Goal: Check status: Check status

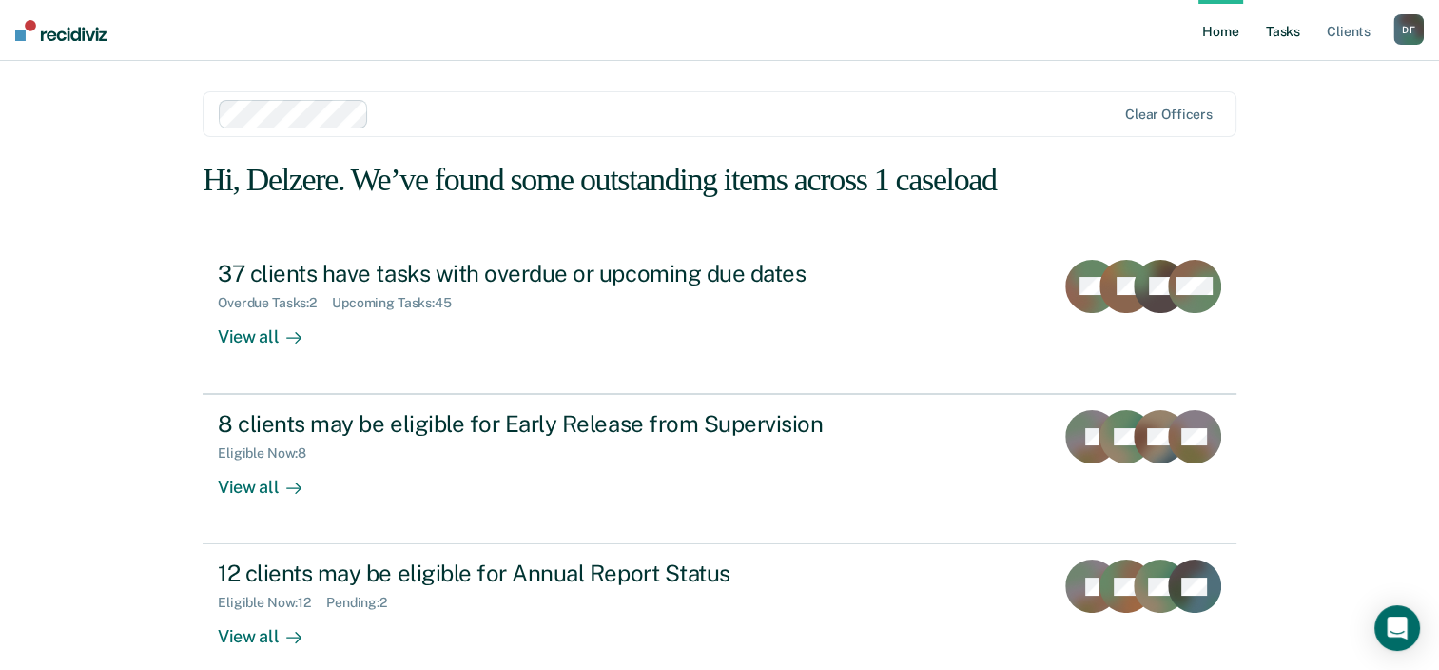
click at [1297, 30] on link "Tasks" at bounding box center [1283, 30] width 42 height 61
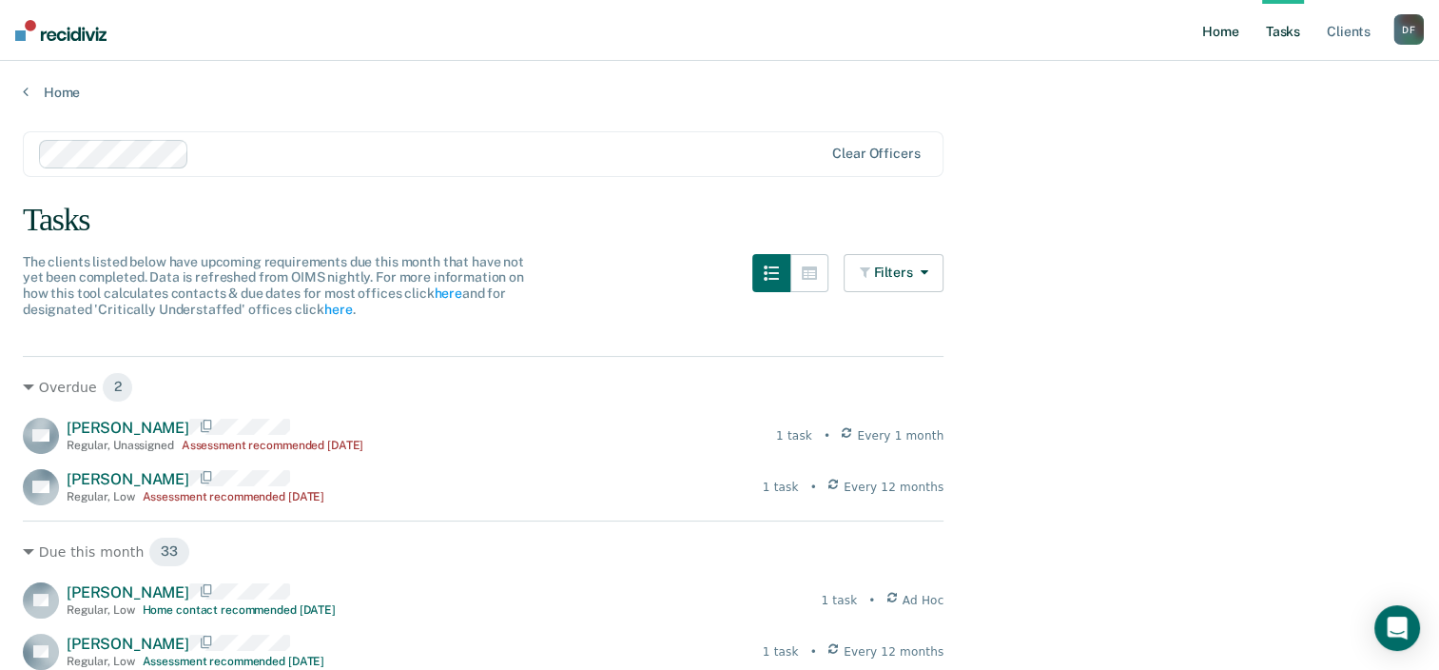
click at [1225, 41] on link "Home" at bounding box center [1220, 30] width 44 height 61
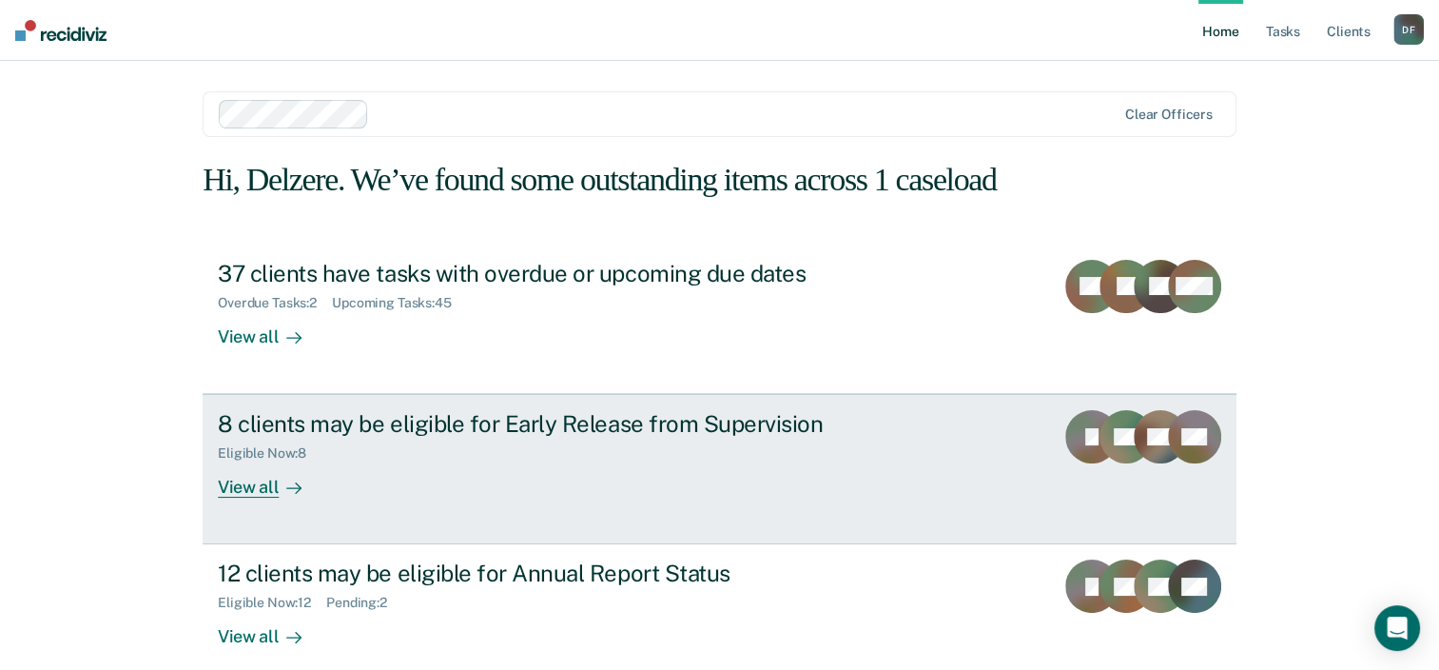
click at [415, 461] on div "Eligible Now : 8" at bounding box center [552, 450] width 668 height 24
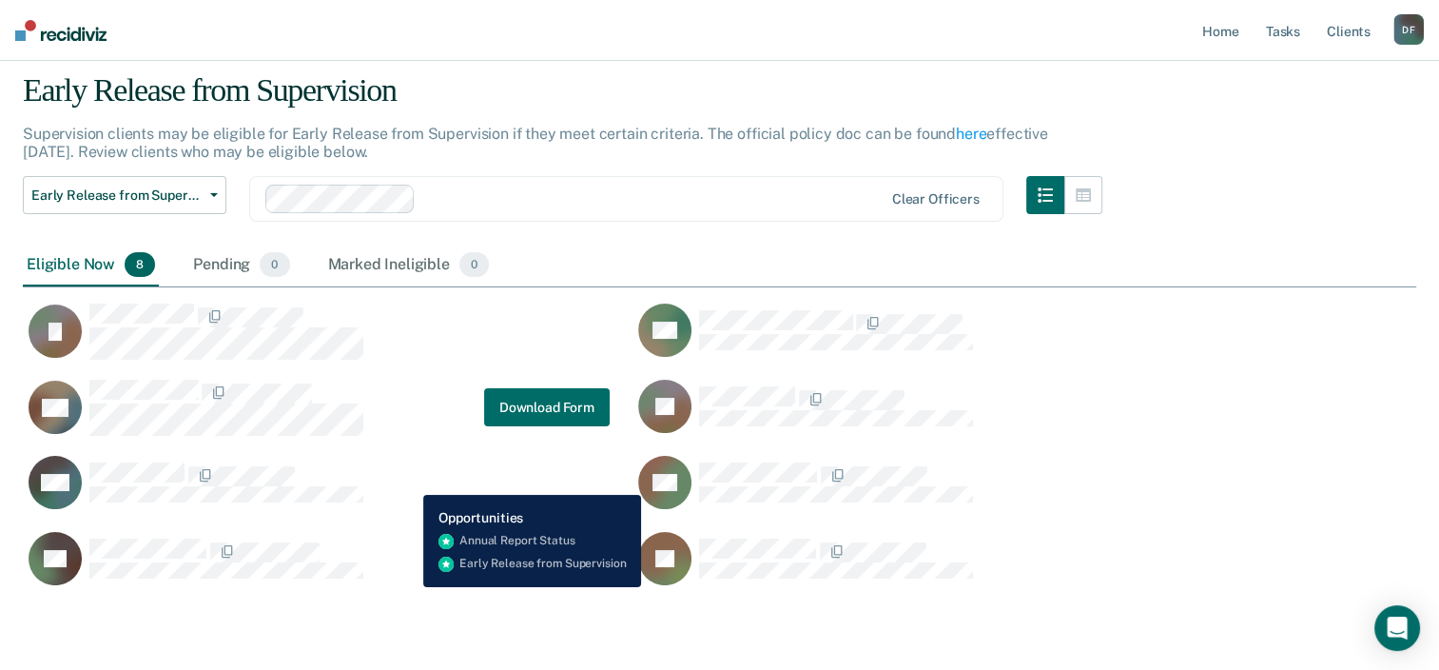
scroll to position [95, 0]
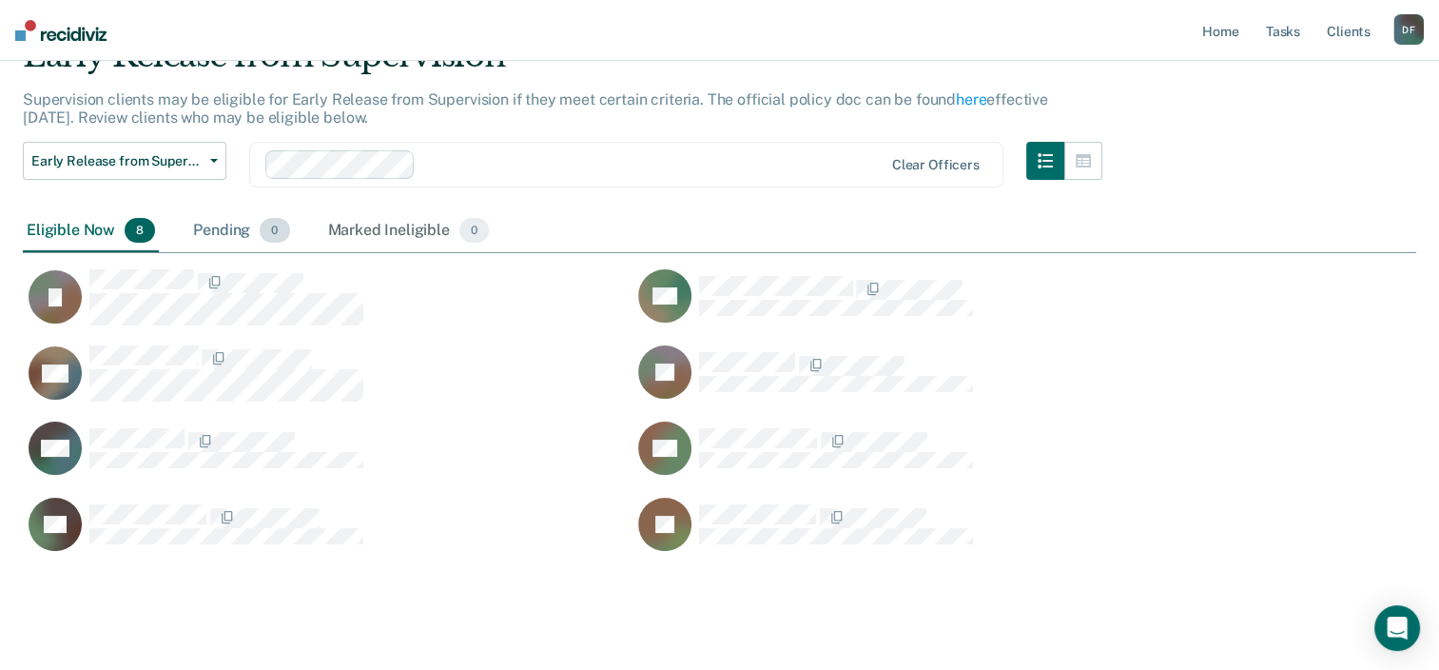
click at [270, 224] on span "0" at bounding box center [274, 230] width 29 height 25
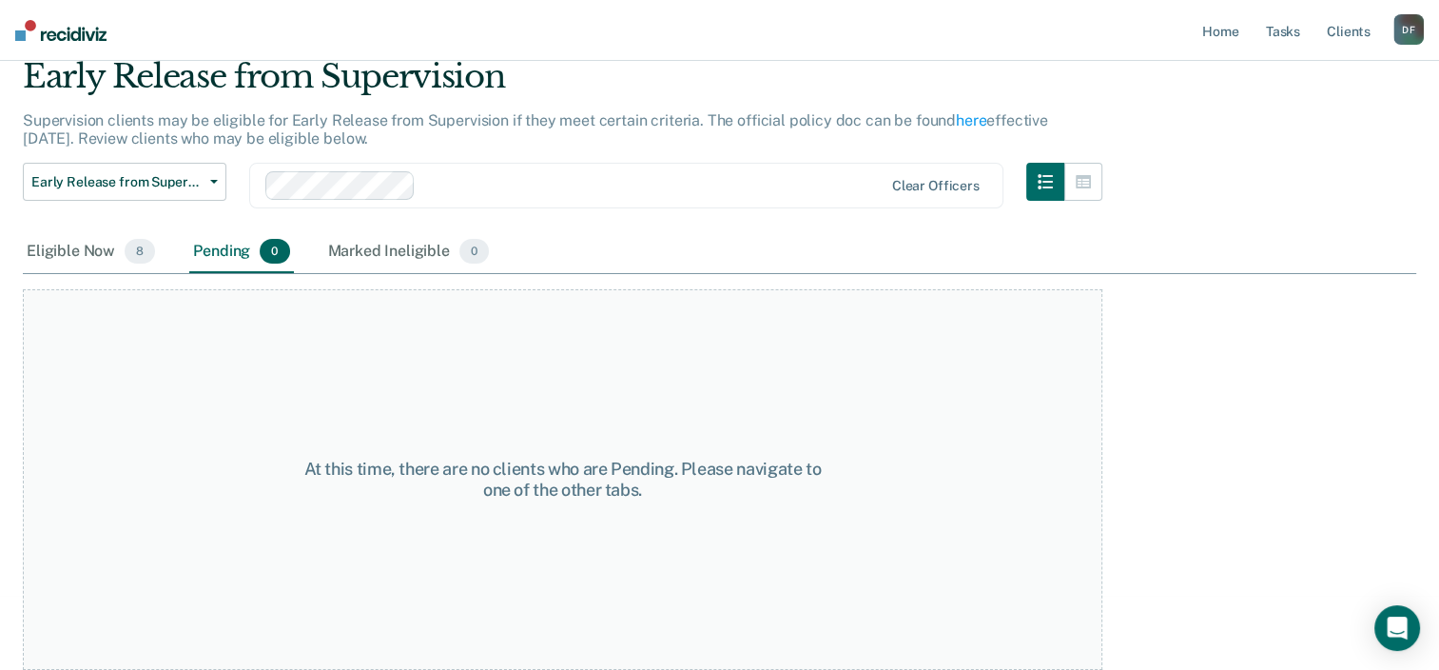
scroll to position [72, 0]
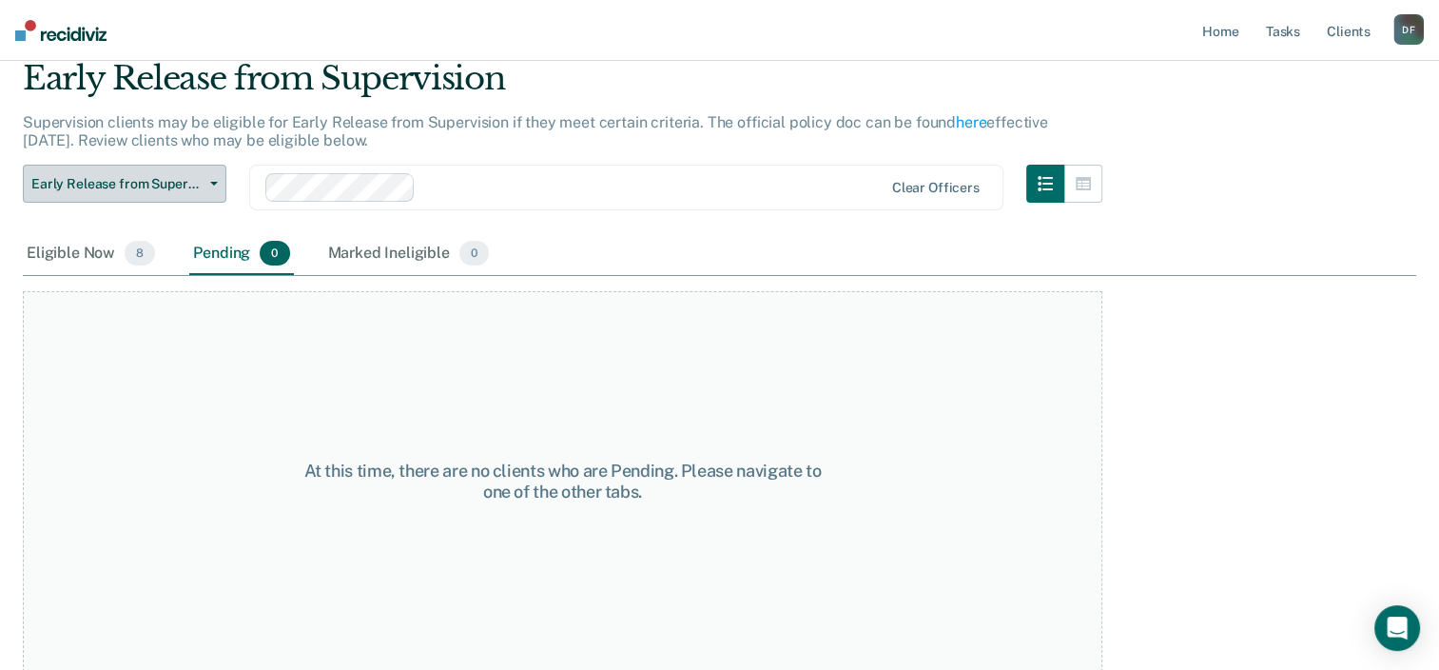
click at [198, 185] on span "Early Release from Supervision" at bounding box center [116, 184] width 171 height 16
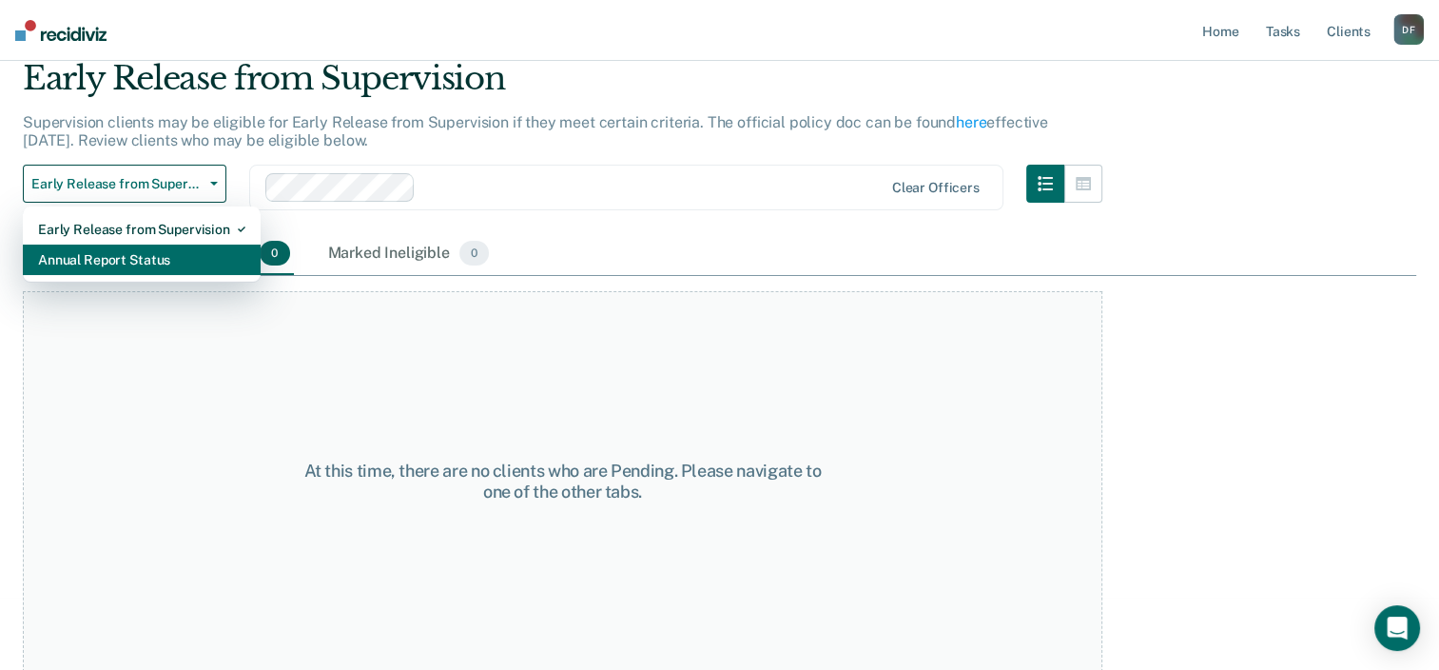
click at [180, 250] on div "Annual Report Status" at bounding box center [141, 259] width 207 height 30
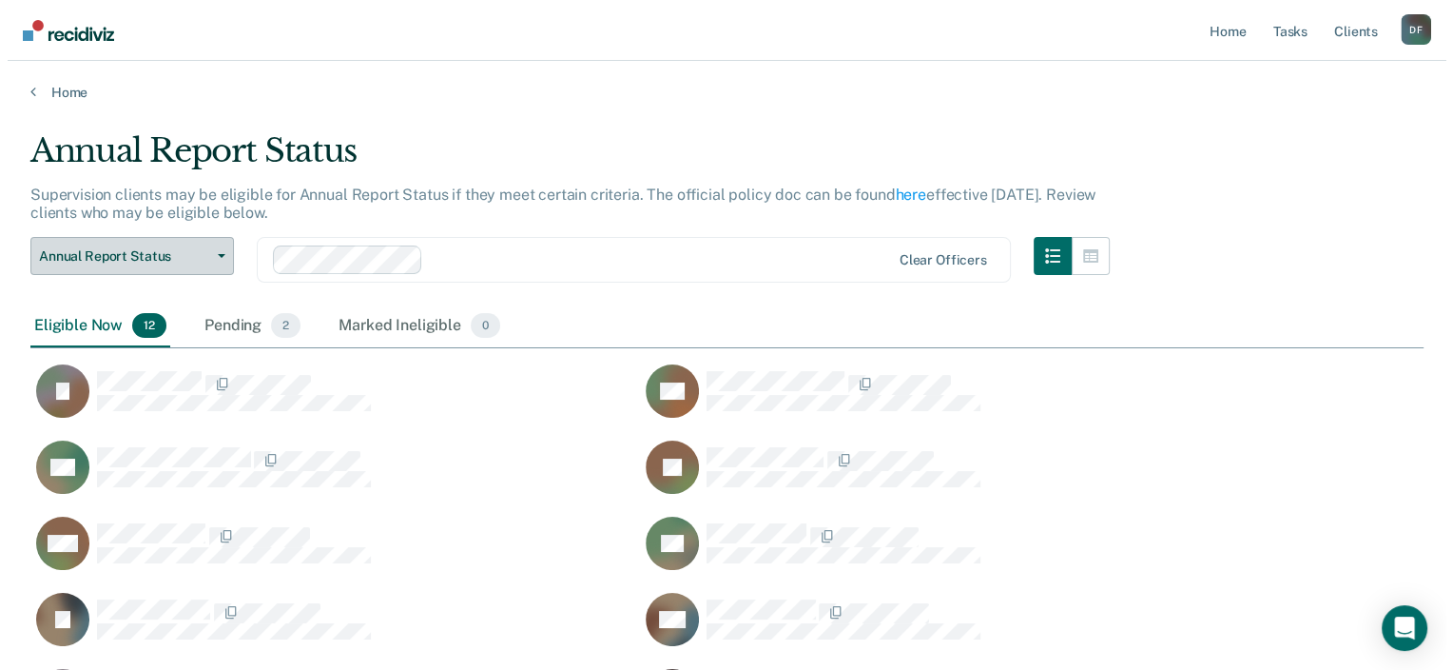
scroll to position [666, 1378]
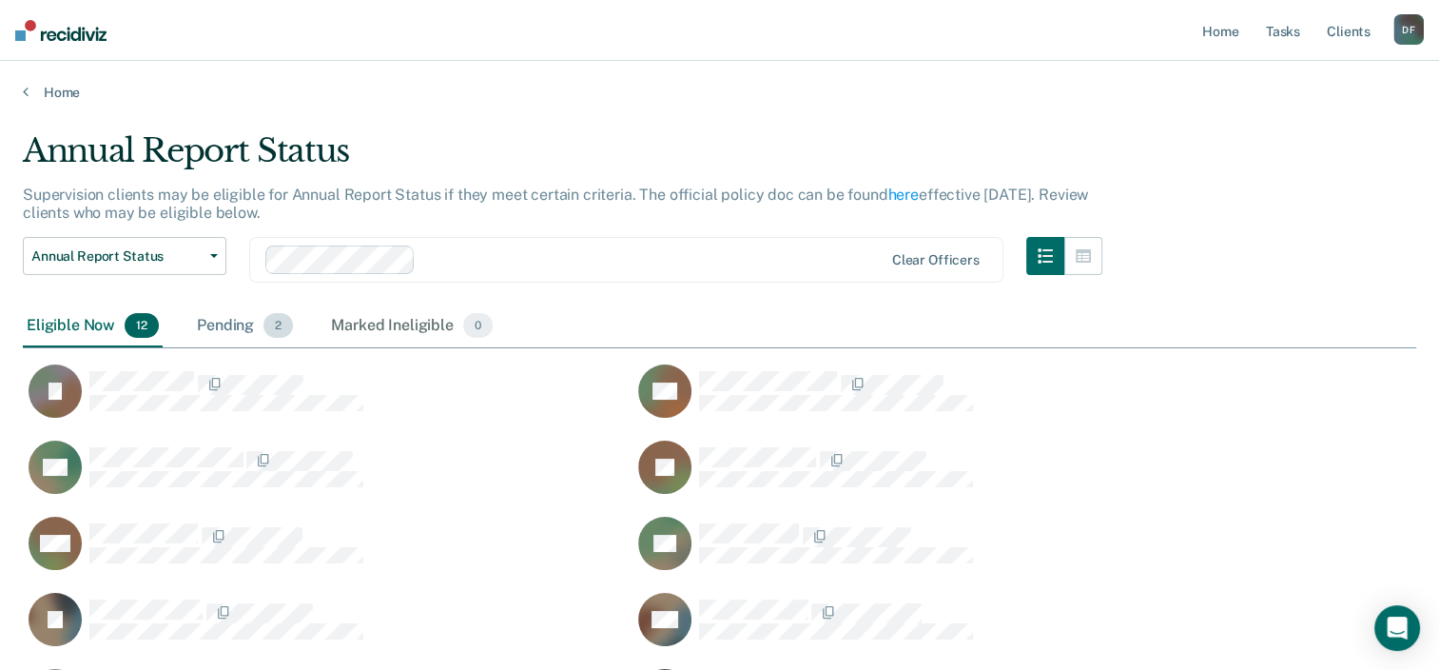
click at [263, 325] on span "2" at bounding box center [277, 325] width 29 height 25
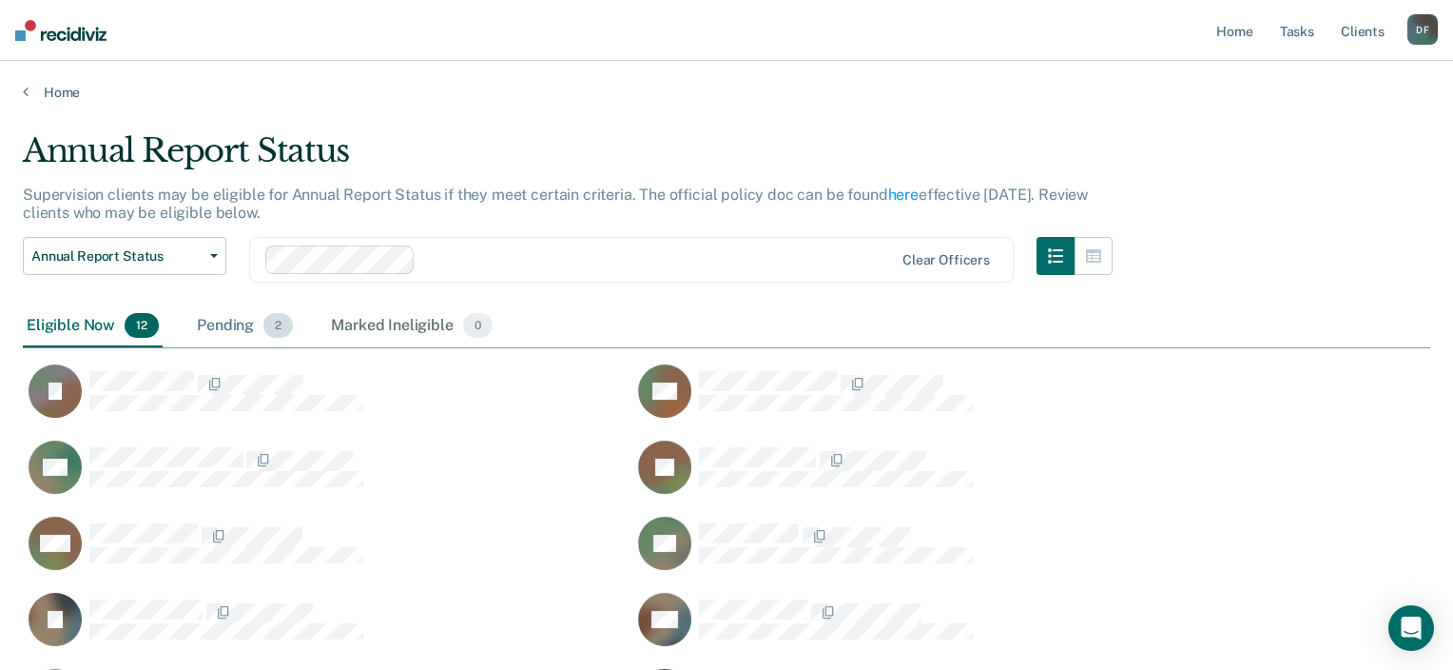
scroll to position [15, 15]
